Goal: Check status

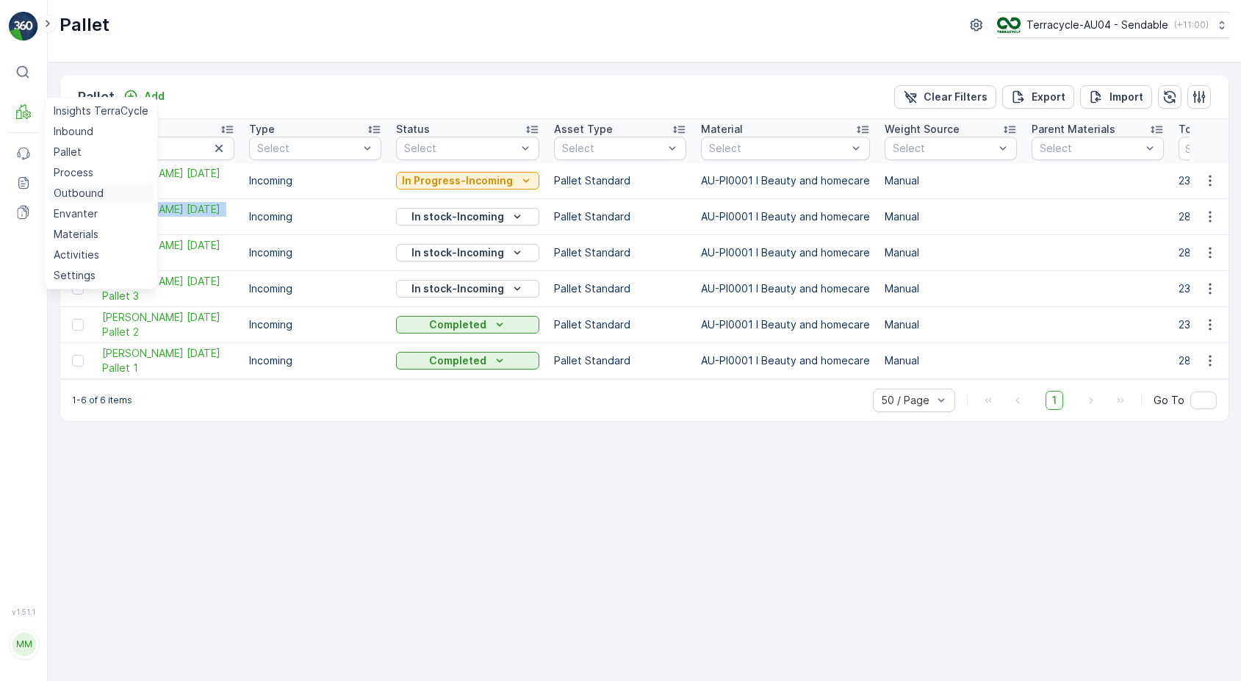
click at [85, 192] on p "Outbound" at bounding box center [79, 193] width 50 height 15
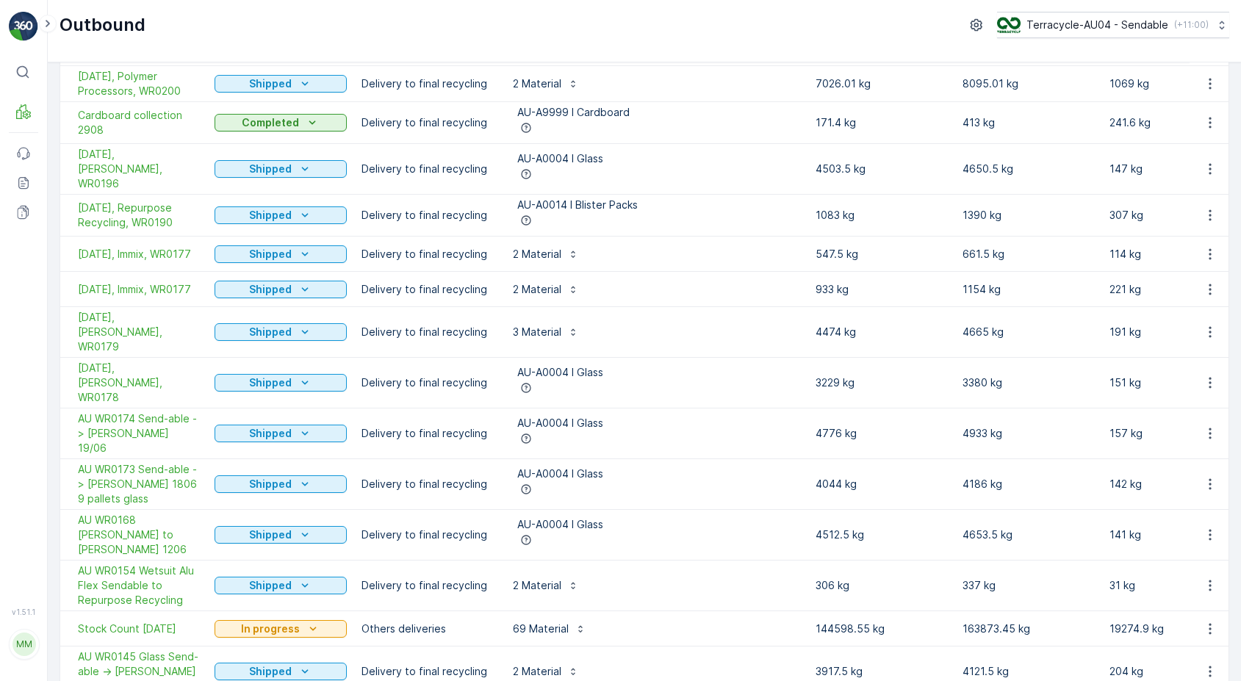
scroll to position [190, 0]
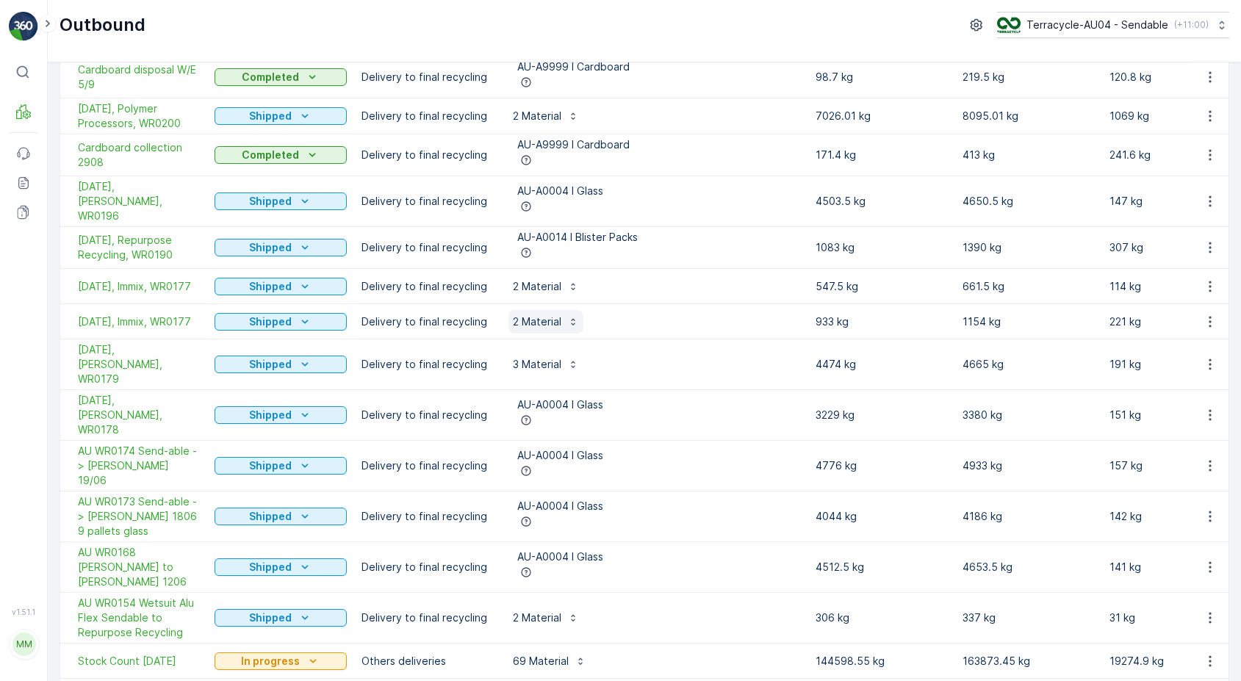
click at [579, 316] on icon "button" at bounding box center [573, 322] width 12 height 12
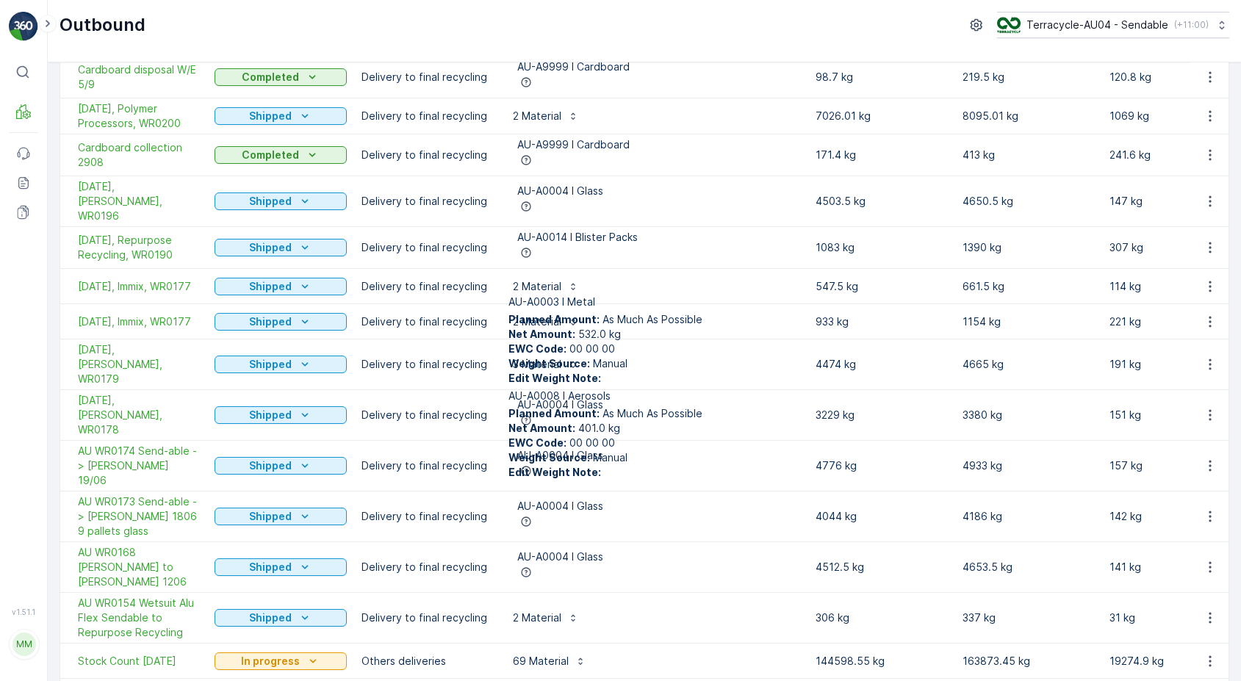
scroll to position [104, 0]
click at [668, 275] on div "2 Material" at bounding box center [654, 287] width 292 height 24
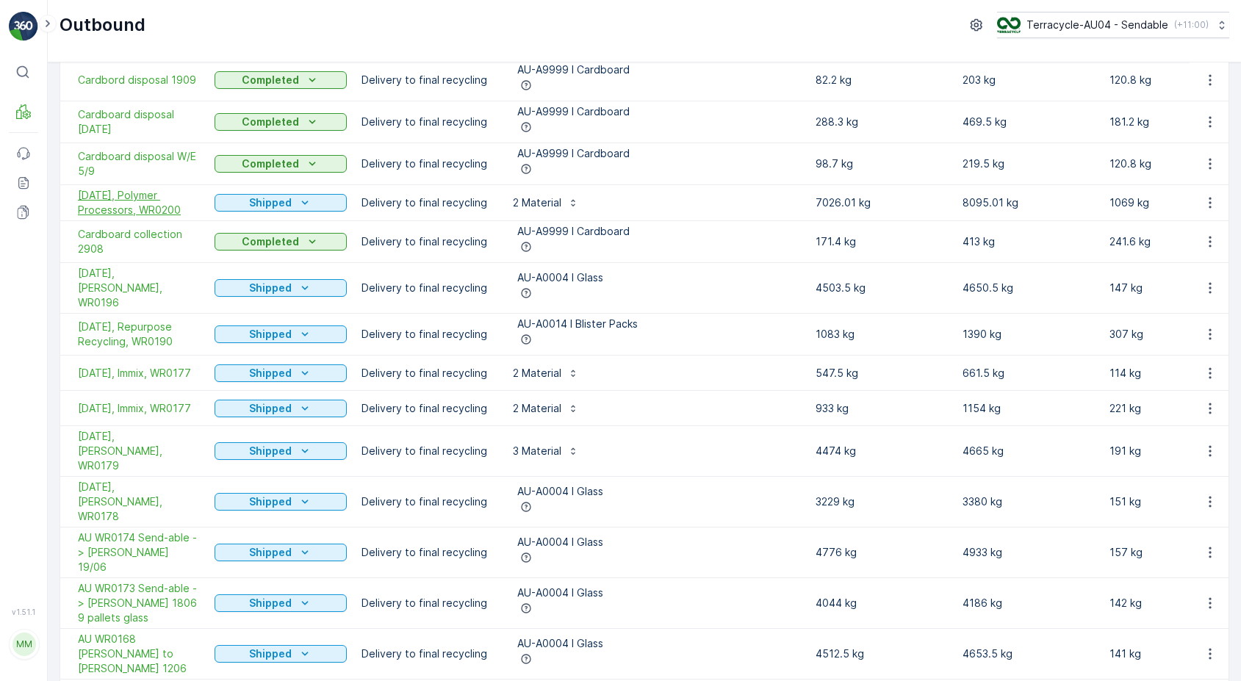
click at [126, 188] on span "[DATE], Polymer Processors, WR0200" at bounding box center [139, 202] width 122 height 29
